Goal: Transaction & Acquisition: Purchase product/service

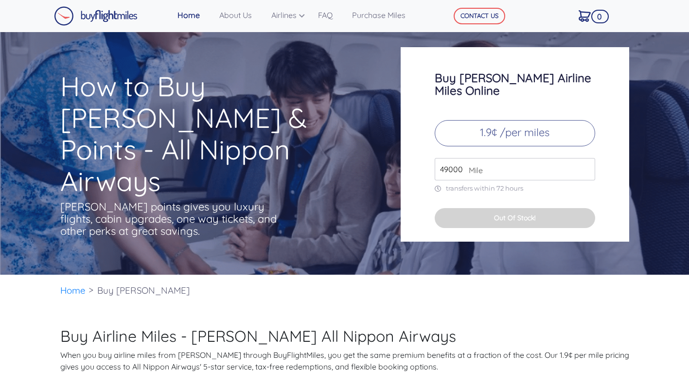
click at [496, 161] on input "49000" at bounding box center [515, 169] width 160 height 22
click at [588, 162] on input "49000" at bounding box center [515, 169] width 160 height 22
click at [517, 166] on input "49000" at bounding box center [515, 169] width 160 height 22
click at [586, 162] on input "49000" at bounding box center [515, 169] width 160 height 22
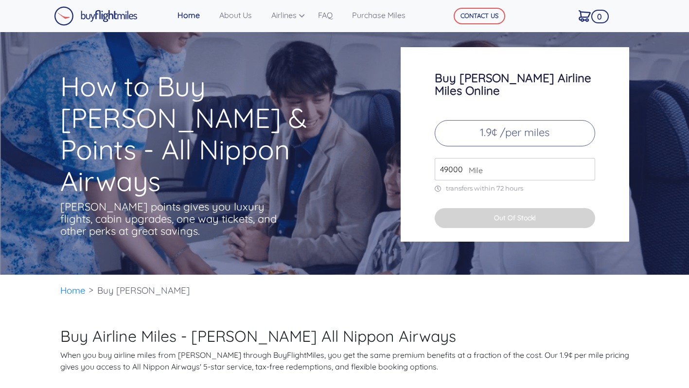
click at [586, 162] on input "49000" at bounding box center [515, 169] width 160 height 22
click at [502, 208] on button "Out Of Stock!" at bounding box center [515, 218] width 160 height 20
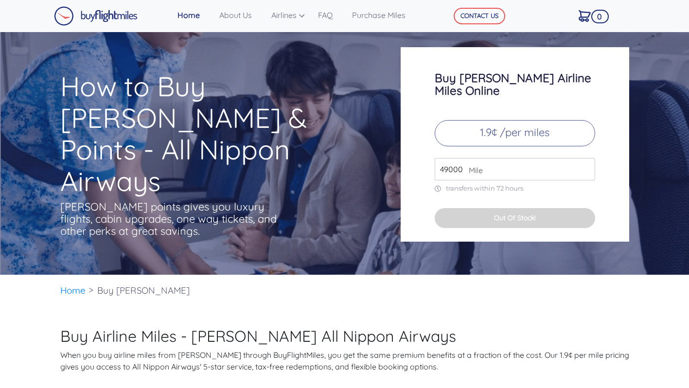
click at [502, 208] on button "Out Of Stock!" at bounding box center [515, 218] width 160 height 20
type input "50000"
click at [586, 158] on input "50000" at bounding box center [515, 169] width 160 height 22
click at [550, 212] on button "Out Of Stock!" at bounding box center [515, 218] width 160 height 20
